Goal: Transaction & Acquisition: Obtain resource

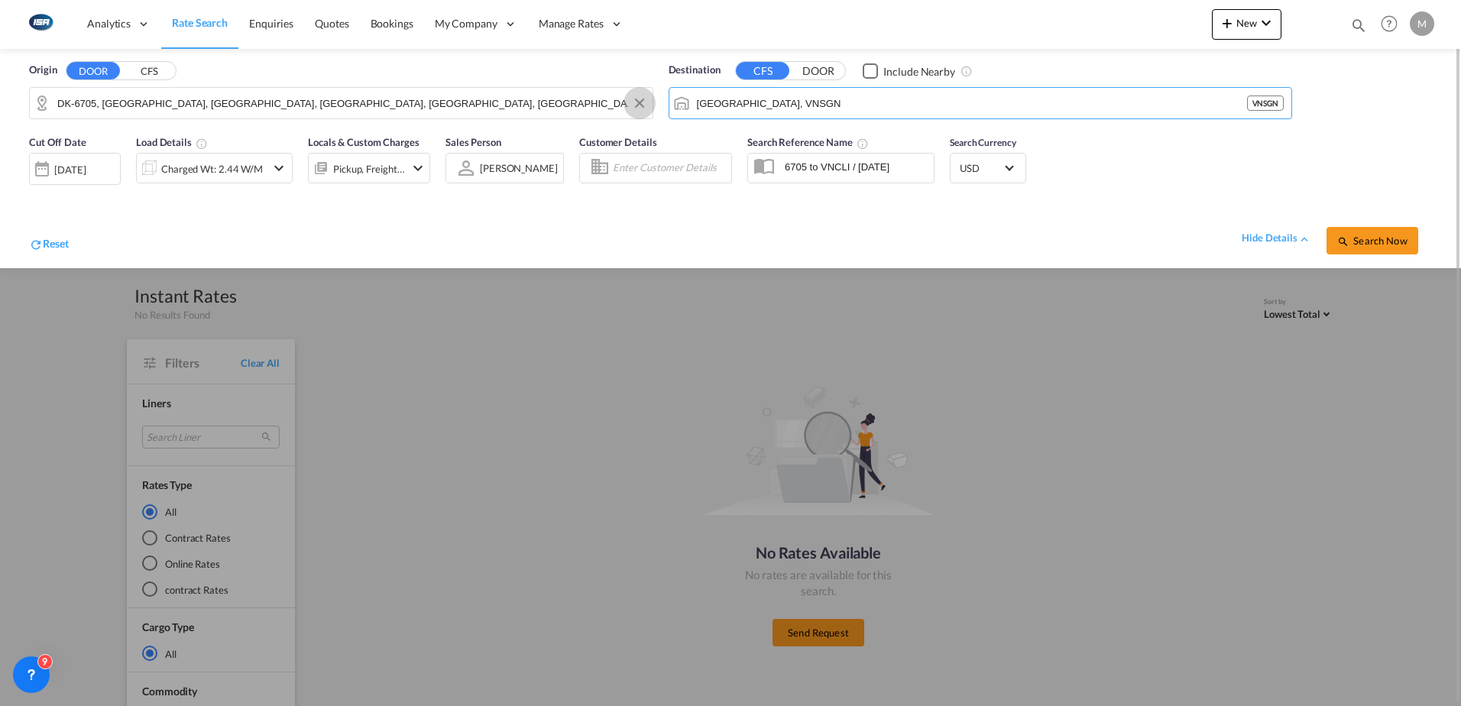
click at [637, 100] on md-icon "Clear Input" at bounding box center [639, 103] width 17 height 17
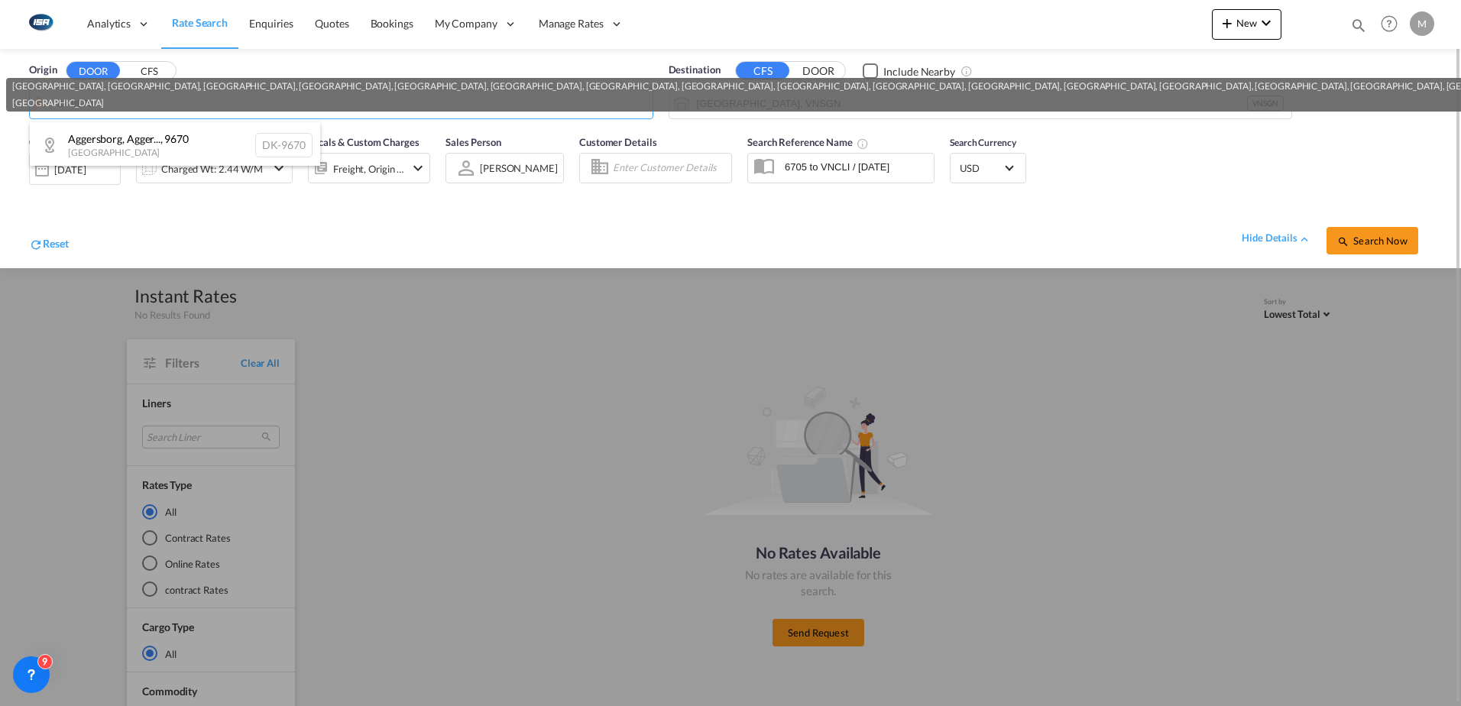
click at [159, 138] on div "Aggersborg, Agger... , 9670 [GEOGRAPHIC_DATA] DK-9670" at bounding box center [175, 145] width 290 height 46
type input "DK-9670, [GEOGRAPHIC_DATA], [GEOGRAPHIC_DATA], [GEOGRAPHIC_DATA], [GEOGRAPHIC_D…"
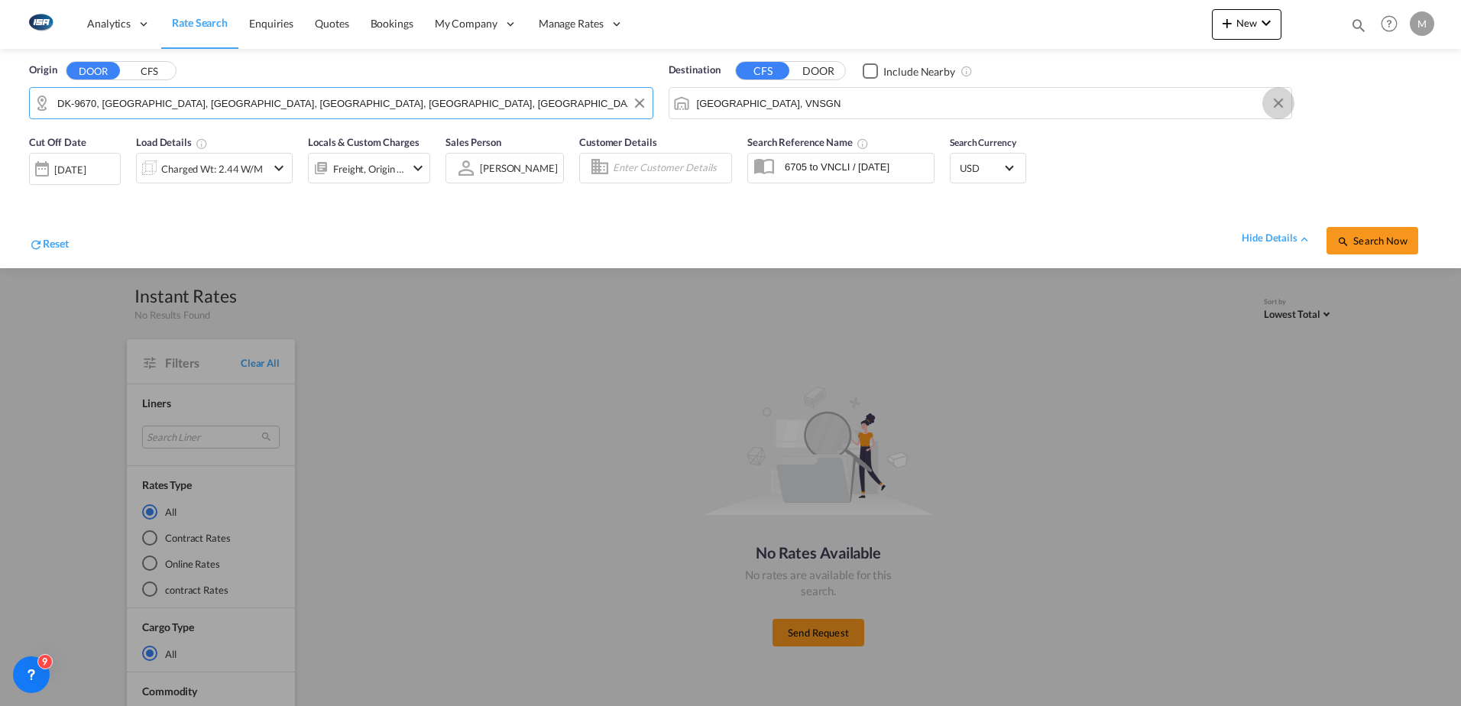
click at [1279, 101] on button "Clear Input" at bounding box center [1278, 103] width 23 height 23
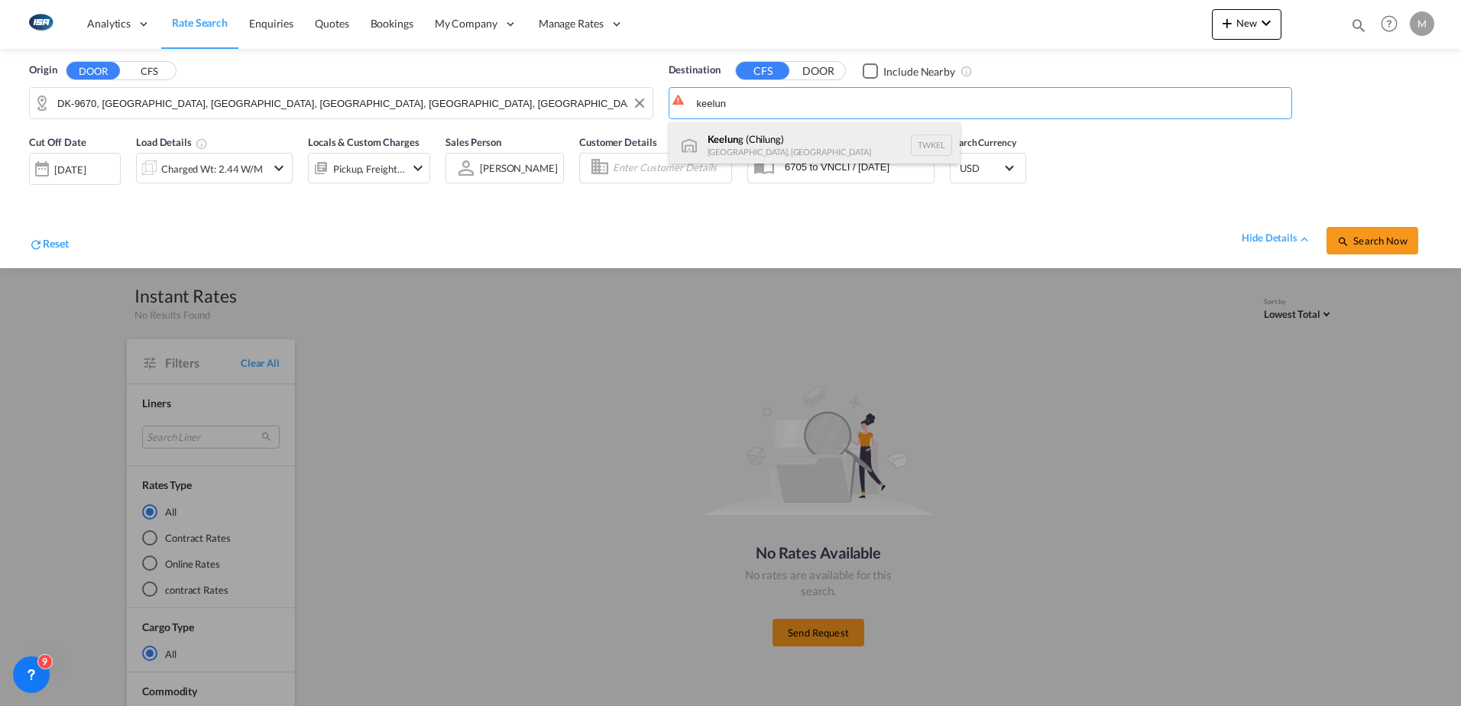
click at [770, 152] on div "Keelun g ([GEOGRAPHIC_DATA]) [GEOGRAPHIC_DATA], Province of [GEOGRAPHIC_DATA] T…" at bounding box center [814, 145] width 290 height 46
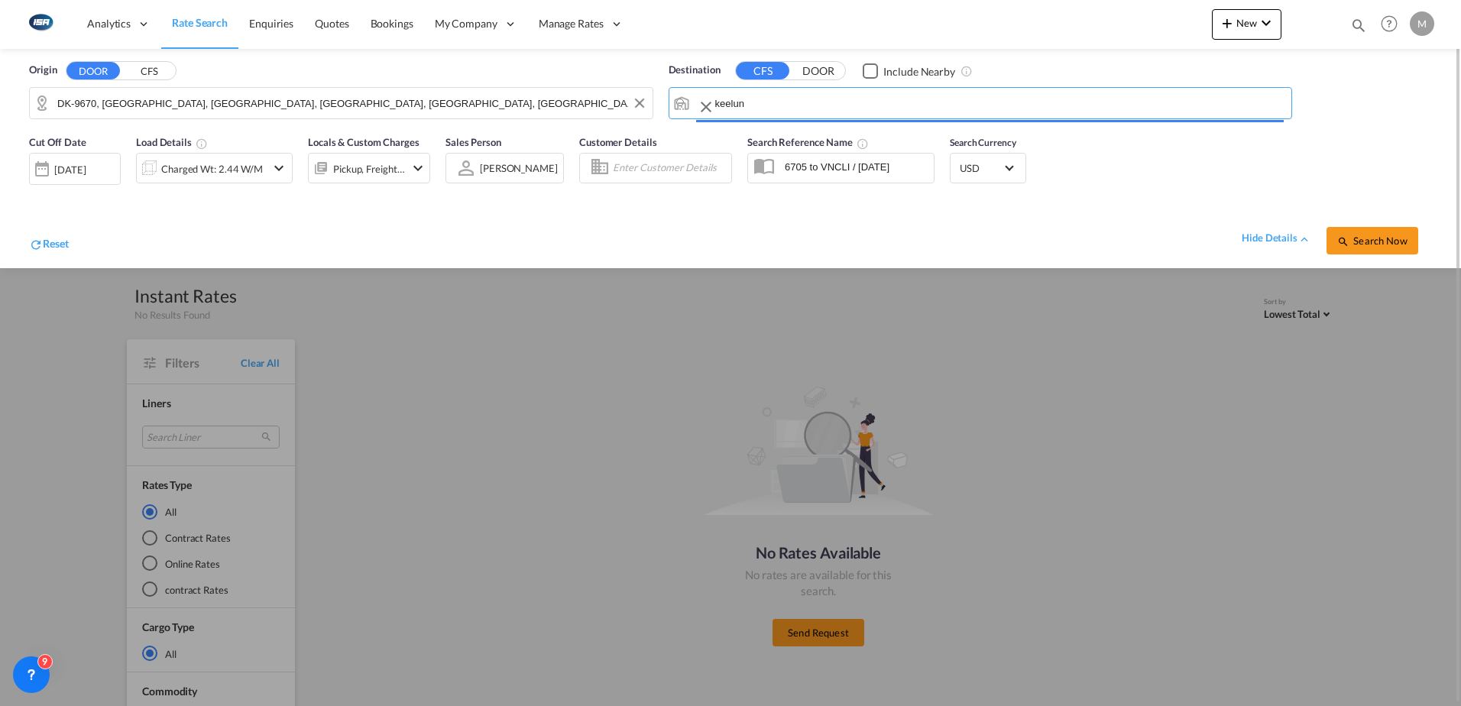
type input "Keelung (Chilung), TWKEL"
click at [238, 167] on div "Charged Wt: 2.44 W/M" at bounding box center [212, 168] width 102 height 21
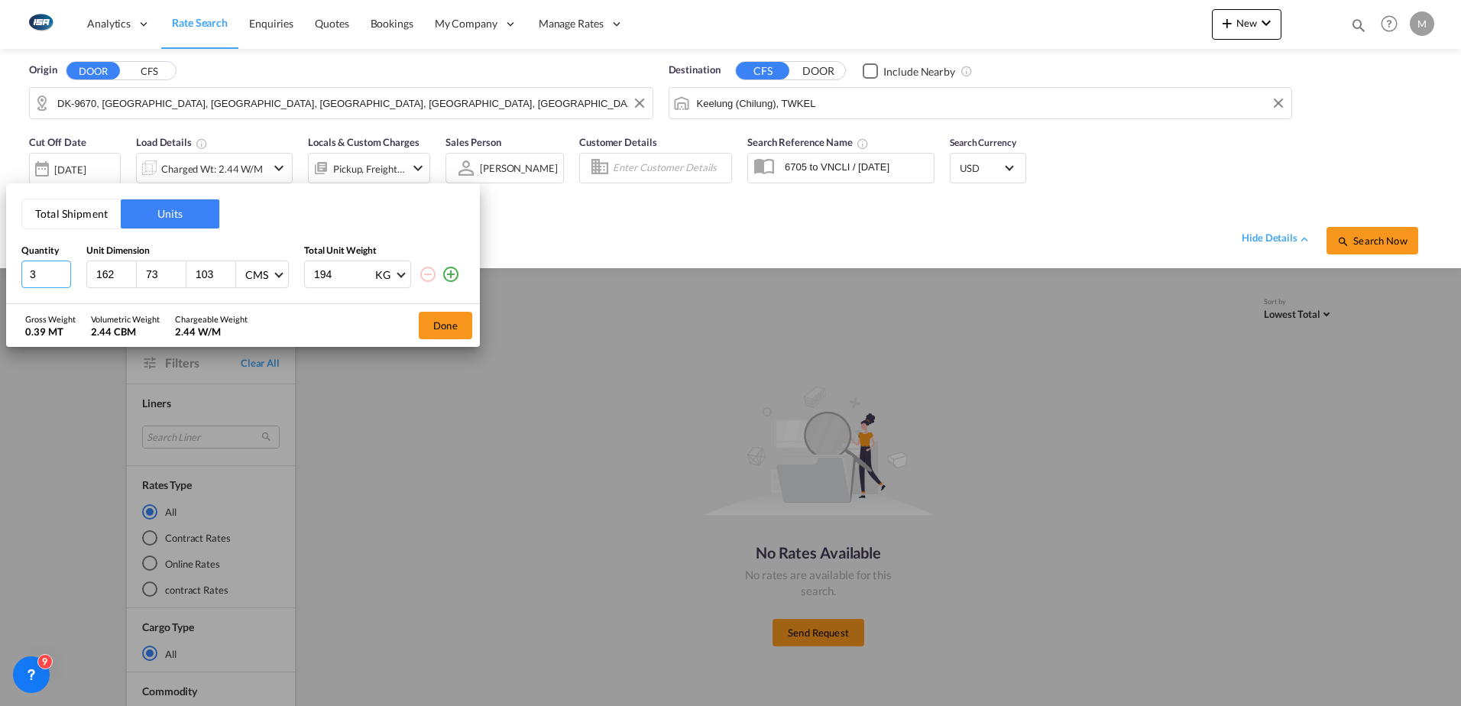
type input "3"
click at [61, 270] on input "3" at bounding box center [46, 275] width 50 height 28
type input "120"
type input "80"
type input "105"
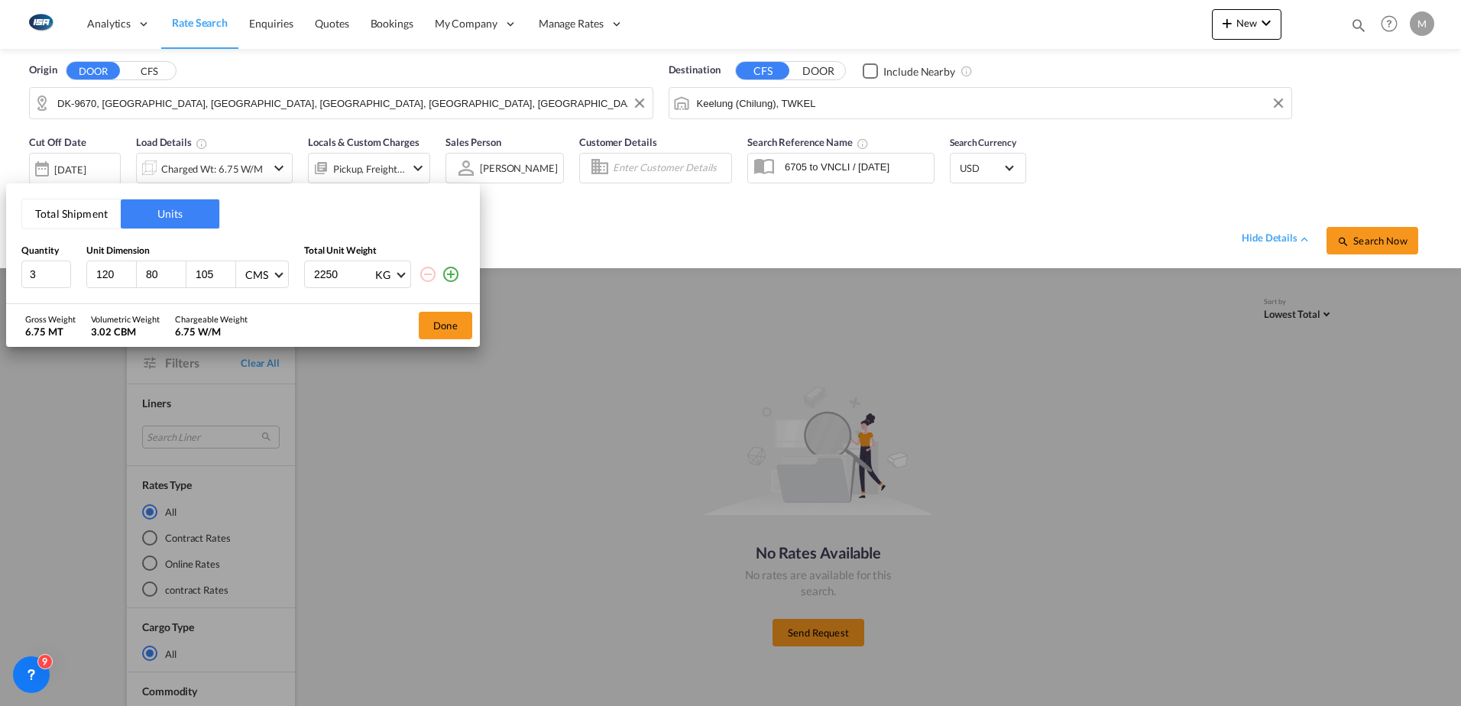
drag, startPoint x: 340, startPoint y: 274, endPoint x: 209, endPoint y: 273, distance: 131.4
click at [231, 274] on div "3 120 80 105 CMS CMS Inches 2250 KG KG LB" at bounding box center [242, 275] width 443 height 28
type input "750"
click at [443, 332] on button "Done" at bounding box center [445, 326] width 53 height 28
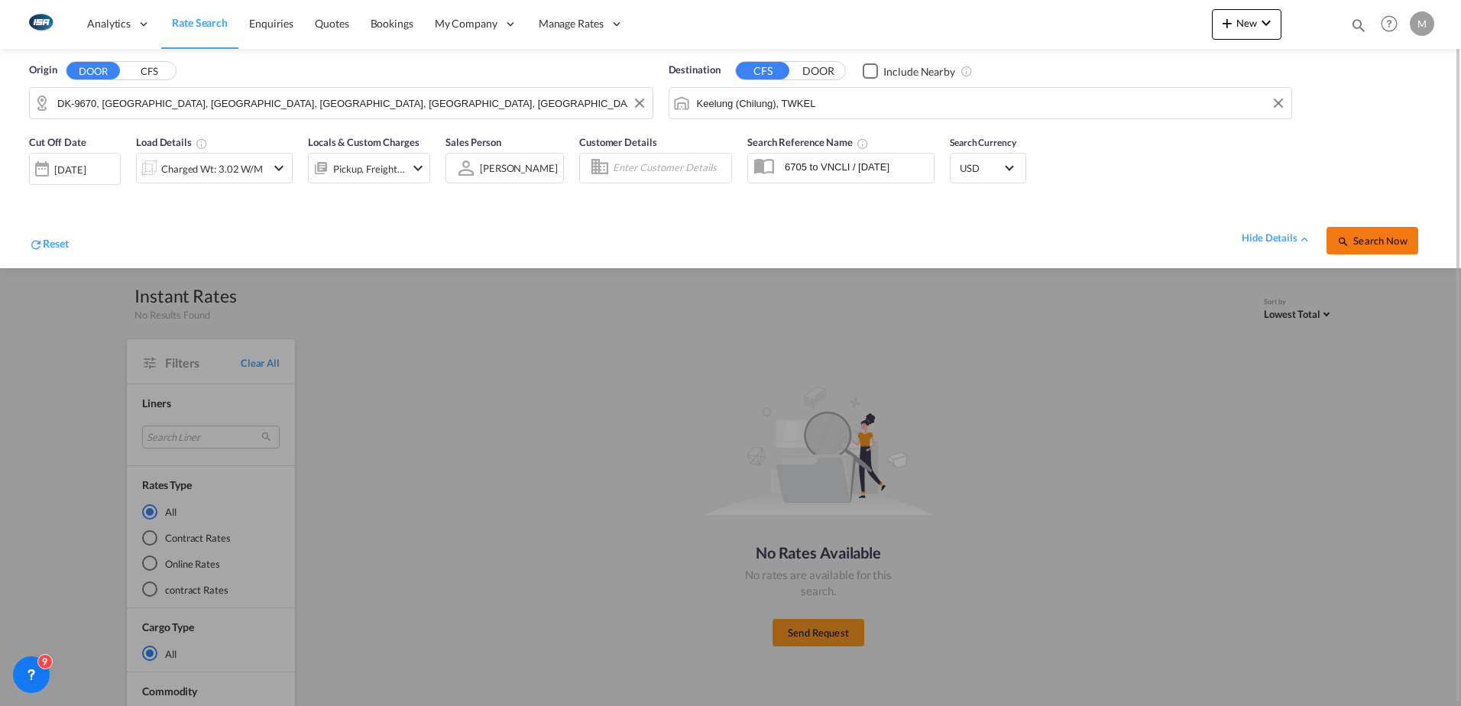
click at [1381, 244] on span "Search Now" at bounding box center [1372, 241] width 70 height 12
